Goal: Navigation & Orientation: Find specific page/section

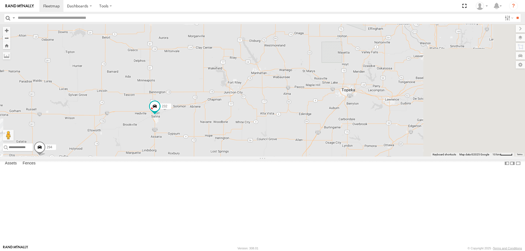
drag, startPoint x: 340, startPoint y: 148, endPoint x: 272, endPoint y: 172, distance: 72.6
click at [272, 157] on div "274 232 278 294 3" at bounding box center [262, 90] width 525 height 133
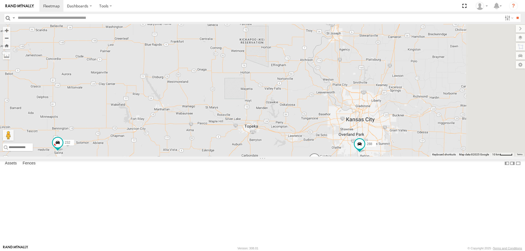
drag, startPoint x: 345, startPoint y: 95, endPoint x: 286, endPoint y: 157, distance: 85.1
click at [286, 157] on div "274 232 278 294 3 288 292 260" at bounding box center [262, 90] width 525 height 133
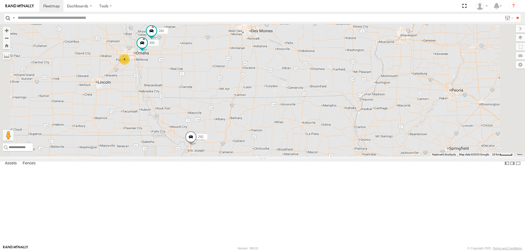
drag, startPoint x: 216, startPoint y: 203, endPoint x: 221, endPoint y: 143, distance: 60.6
click at [220, 145] on div "300 292 4 282" at bounding box center [262, 90] width 525 height 133
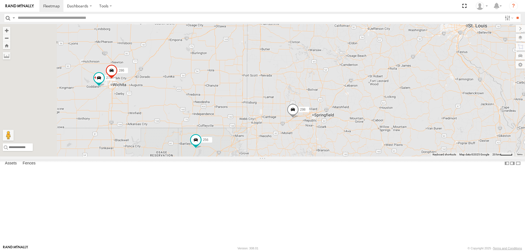
drag, startPoint x: 216, startPoint y: 181, endPoint x: 269, endPoint y: 101, distance: 95.7
click at [267, 103] on div "300 292 4 282 298 270 288 256 232 286 260" at bounding box center [262, 90] width 525 height 133
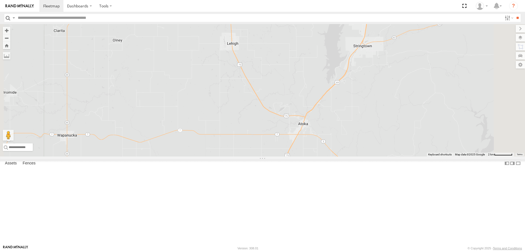
click at [280, 184] on span at bounding box center [274, 176] width 12 height 15
click at [398, 157] on div "300 292 282 298 270 288 256 232 286 260 280 284 264 264 All Assets Tushka Tushk…" at bounding box center [262, 90] width 525 height 133
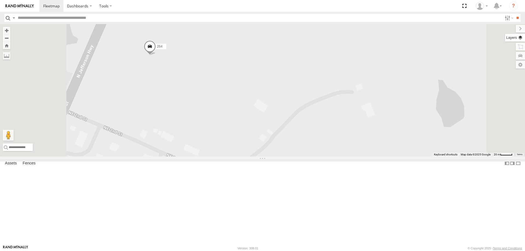
click at [513, 40] on label at bounding box center [515, 38] width 20 height 8
click at [505, 38] on label at bounding box center [515, 38] width 20 height 8
click at [0, 0] on label at bounding box center [0, 0] width 0 height 0
click at [504, 47] on label at bounding box center [514, 47] width 21 height 8
click at [506, 31] on label at bounding box center [515, 29] width 18 height 8
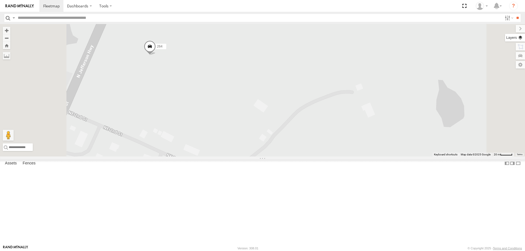
click at [517, 37] on label at bounding box center [515, 38] width 20 height 8
click at [506, 29] on label at bounding box center [515, 29] width 18 height 8
click at [520, 33] on div "← Move left → Move right ↑ Move up ↓ Move down + Zoom in - Zoom out Home Jump l…" at bounding box center [262, 90] width 525 height 133
click at [521, 38] on label at bounding box center [515, 38] width 20 height 8
click at [0, 0] on div "Basemaps Roadmap Terrain Satellite Night" at bounding box center [0, 0] width 0 height 0
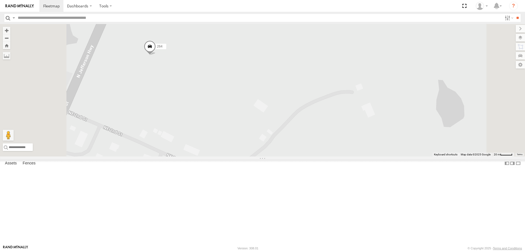
click at [0, 0] on label at bounding box center [0, 0] width 0 height 0
click at [0, 0] on span "Satellite" at bounding box center [0, 0] width 0 height 0
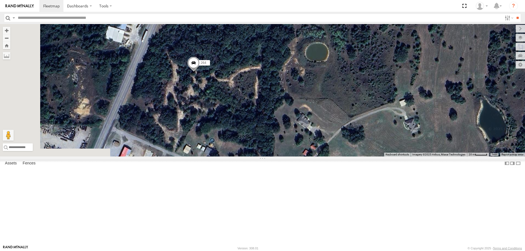
drag, startPoint x: 221, startPoint y: 113, endPoint x: 280, endPoint y: 125, distance: 60.1
click at [276, 125] on div "300 292 282 298 270 288 256 232 286 260 280 284 264" at bounding box center [262, 90] width 525 height 133
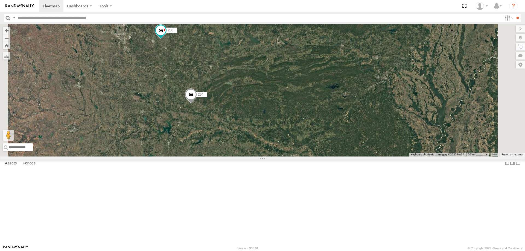
click at [0, 0] on span "Roadmap" at bounding box center [0, 0] width 0 height 0
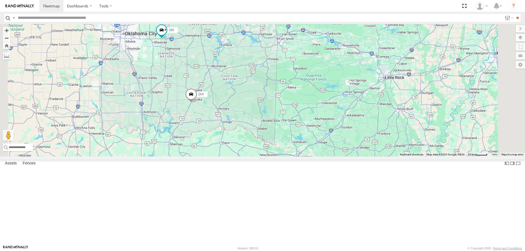
drag, startPoint x: 319, startPoint y: 63, endPoint x: 312, endPoint y: 111, distance: 48.3
click at [312, 109] on div "300 292 282 298 270 288 256 232 286 260 280 284 264" at bounding box center [262, 90] width 525 height 133
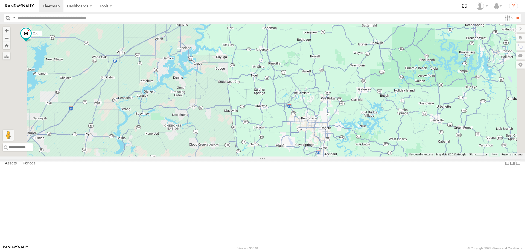
drag, startPoint x: 280, startPoint y: 82, endPoint x: 294, endPoint y: 143, distance: 63.1
click at [294, 143] on div "300 292 282 298 270 288 256 232 286 260 280 284 264" at bounding box center [262, 90] width 525 height 133
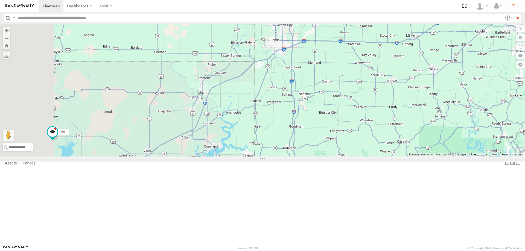
drag, startPoint x: 392, startPoint y: 87, endPoint x: 382, endPoint y: 124, distance: 38.5
click at [383, 122] on div "300 292 282 298 270 288 256 232 286 260 280 284 264" at bounding box center [262, 90] width 525 height 133
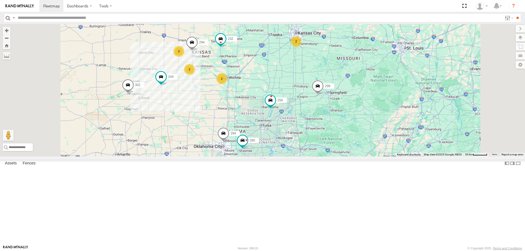
drag, startPoint x: 342, startPoint y: 110, endPoint x: 333, endPoint y: 148, distance: 38.8
click at [334, 146] on div "300 292 282 298 256 232 244 280 284 264 2 3 2 2 302 294" at bounding box center [262, 90] width 525 height 133
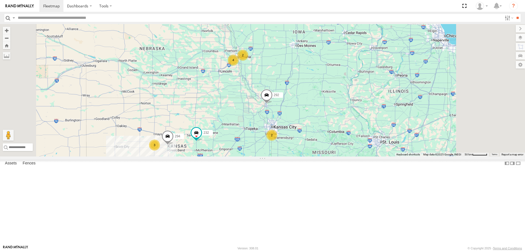
drag, startPoint x: 282, startPoint y: 74, endPoint x: 269, endPoint y: 134, distance: 61.3
click at [269, 133] on div "292 298 256 232 244 280 284 264 2 3 2 2 302 294 2 4" at bounding box center [262, 90] width 525 height 133
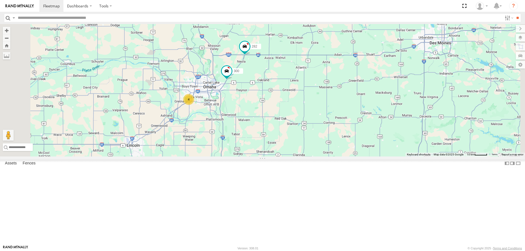
drag, startPoint x: 282, startPoint y: 176, endPoint x: 256, endPoint y: 74, distance: 105.2
click at [260, 84] on div "292 298 256 232 244 280 284 264 302 294 300 4 282" at bounding box center [262, 90] width 525 height 133
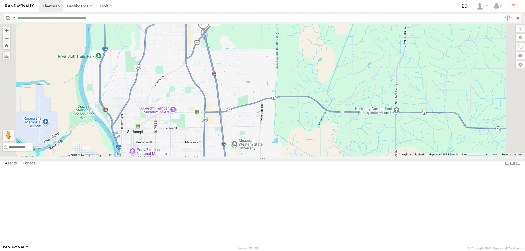
drag, startPoint x: 300, startPoint y: 192, endPoint x: 316, endPoint y: 143, distance: 51.2
click at [314, 149] on div "292 298 256 232 244 280 284 264 302 294 300 282 288 260" at bounding box center [262, 90] width 525 height 133
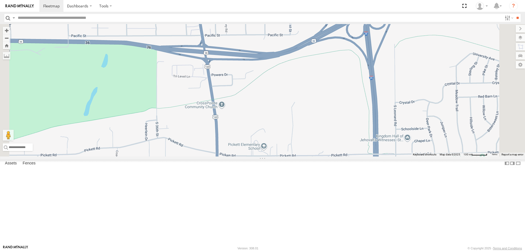
click at [0, 0] on span "Fences" at bounding box center [0, 0] width 0 height 0
click at [0, 0] on span "Assets" at bounding box center [0, 0] width 0 height 0
click at [506, 29] on label at bounding box center [515, 29] width 18 height 8
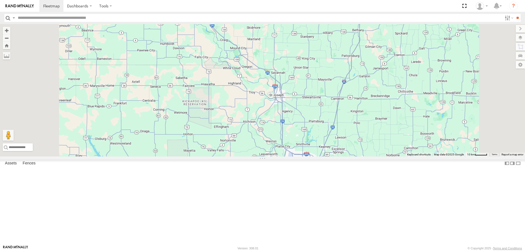
drag, startPoint x: 403, startPoint y: 85, endPoint x: 363, endPoint y: 143, distance: 70.7
click at [366, 141] on div at bounding box center [262, 90] width 525 height 133
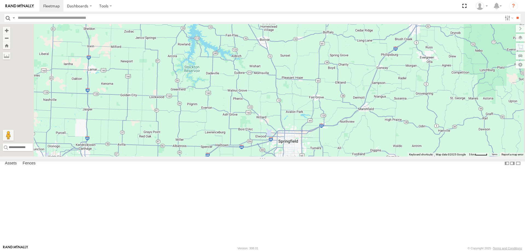
scroll to position [164, 0]
click at [0, 0] on div "298" at bounding box center [0, 0] width 0 height 0
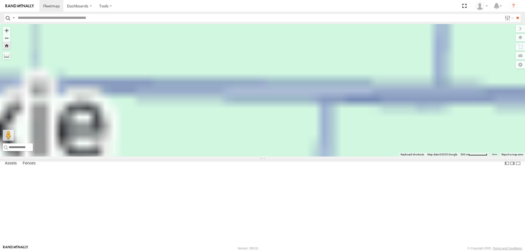
scroll to position [0, 0]
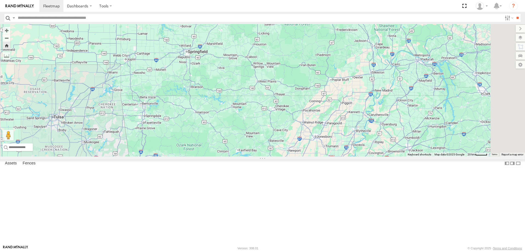
click at [11, 3] on link at bounding box center [19, 6] width 39 height 12
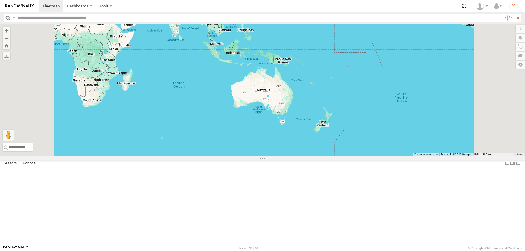
click at [15, 8] on link at bounding box center [19, 6] width 39 height 12
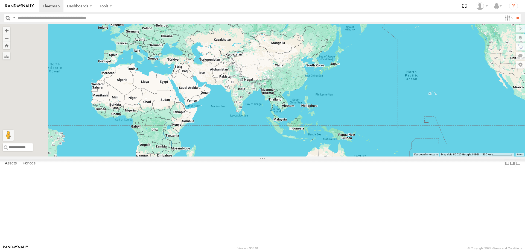
drag, startPoint x: 231, startPoint y: 94, endPoint x: 294, endPoint y: 155, distance: 87.2
click at [289, 154] on div at bounding box center [262, 90] width 525 height 133
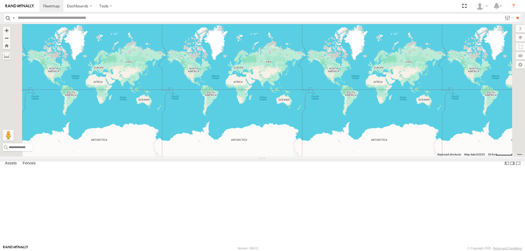
drag, startPoint x: 243, startPoint y: 128, endPoint x: 297, endPoint y: 131, distance: 53.9
click at [297, 131] on div at bounding box center [262, 90] width 525 height 133
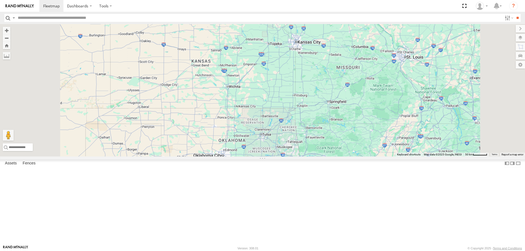
click at [11, 7] on img at bounding box center [19, 6] width 28 height 4
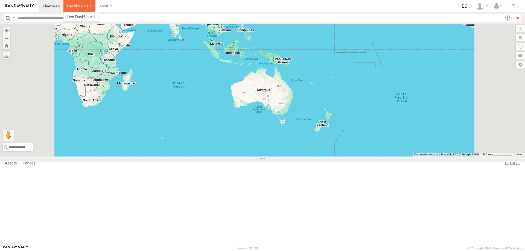
click at [82, 7] on label "Dashboards" at bounding box center [79, 6] width 32 height 12
click at [88, 17] on span at bounding box center [80, 16] width 27 height 5
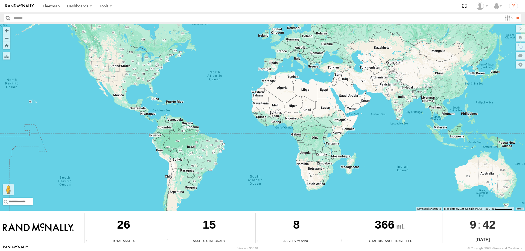
drag, startPoint x: 133, startPoint y: 121, endPoint x: 348, endPoint y: 168, distance: 219.7
click at [334, 168] on div at bounding box center [262, 117] width 525 height 187
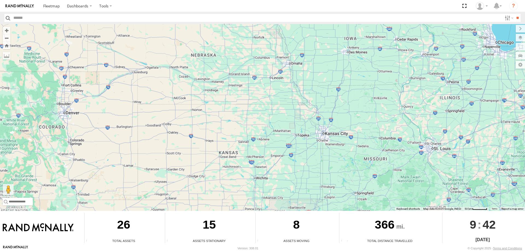
click at [12, 6] on img at bounding box center [19, 6] width 28 height 4
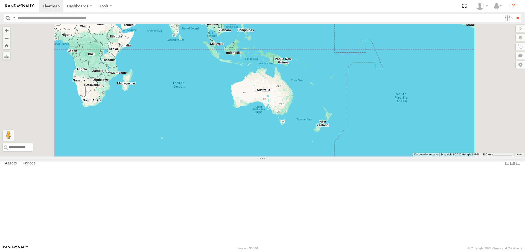
scroll to position [137, 0]
click at [0, 0] on div "292" at bounding box center [0, 0] width 0 height 0
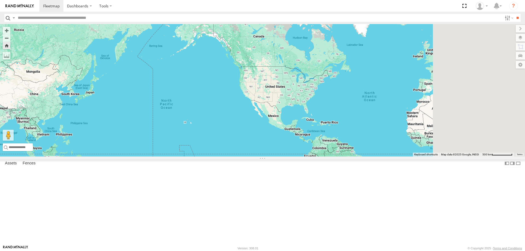
drag, startPoint x: 435, startPoint y: 103, endPoint x: 240, endPoint y: 212, distance: 223.9
click at [240, 157] on div at bounding box center [262, 90] width 525 height 133
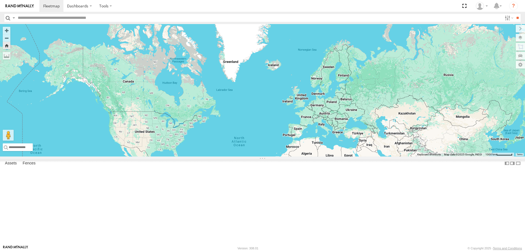
drag, startPoint x: 240, startPoint y: 212, endPoint x: 318, endPoint y: 175, distance: 86.1
click at [318, 157] on div at bounding box center [262, 90] width 525 height 133
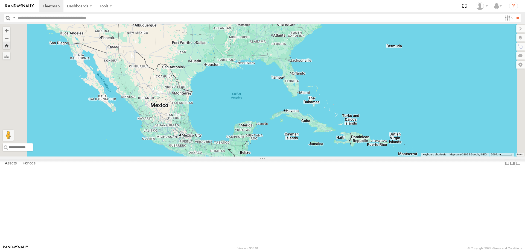
drag, startPoint x: 271, startPoint y: 183, endPoint x: 288, endPoint y: 247, distance: 65.4
click at [288, 157] on div at bounding box center [262, 90] width 525 height 133
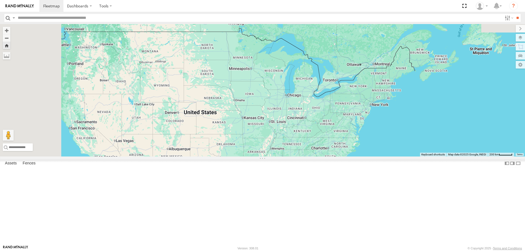
scroll to position [0, 0]
click at [0, 0] on link at bounding box center [0, 0] width 0 height 0
